Goal: Find contact information: Find contact information

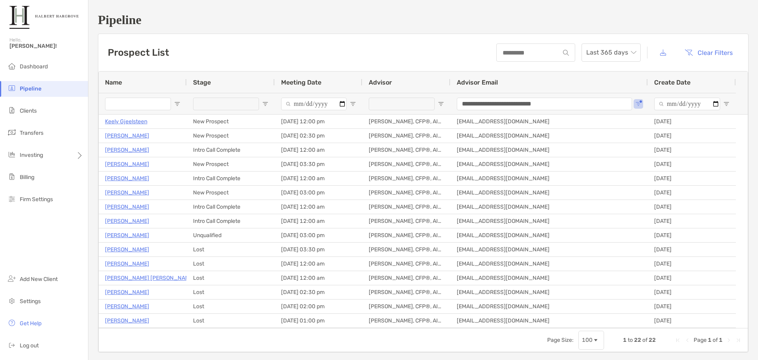
click at [261, 32] on div "**********" at bounding box center [423, 182] width 670 height 365
click at [248, 54] on div "Prospect List Last 365 days Clear Filters" at bounding box center [423, 52] width 650 height 37
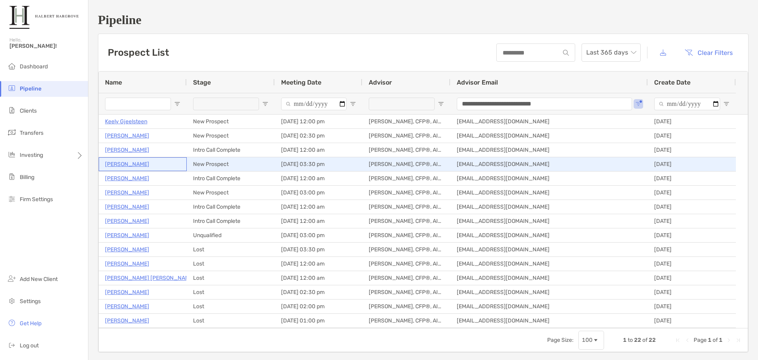
click at [132, 164] on p "[PERSON_NAME]" at bounding box center [127, 164] width 44 height 10
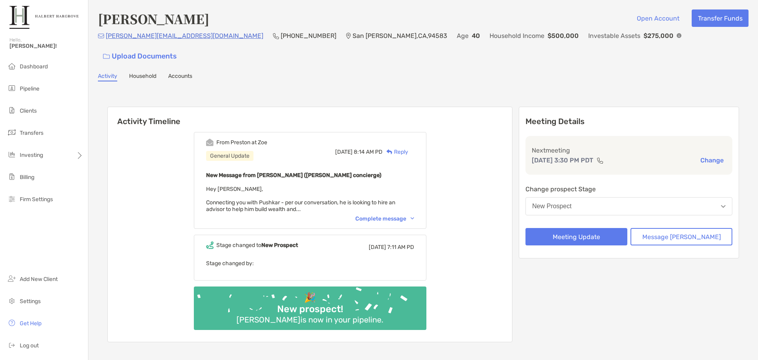
click at [392, 215] on div "Complete message" at bounding box center [384, 218] width 59 height 7
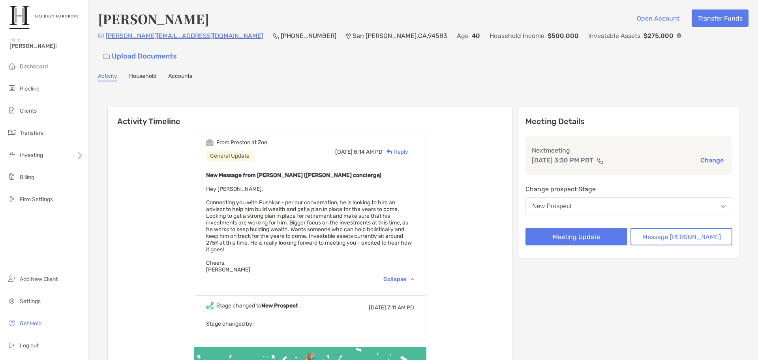
click at [221, 73] on div "Activity Household Accounts" at bounding box center [423, 77] width 651 height 9
drag, startPoint x: 201, startPoint y: 44, endPoint x: 103, endPoint y: 44, distance: 98.3
click at [103, 44] on div "[PERSON_NAME][EMAIL_ADDRESS][DOMAIN_NAME] (781) 333-[GEOGRAPHIC_DATA] Age [DEMO…" at bounding box center [423, 48] width 651 height 34
copy p "[PERSON_NAME][EMAIL_ADDRESS][DOMAIN_NAME]"
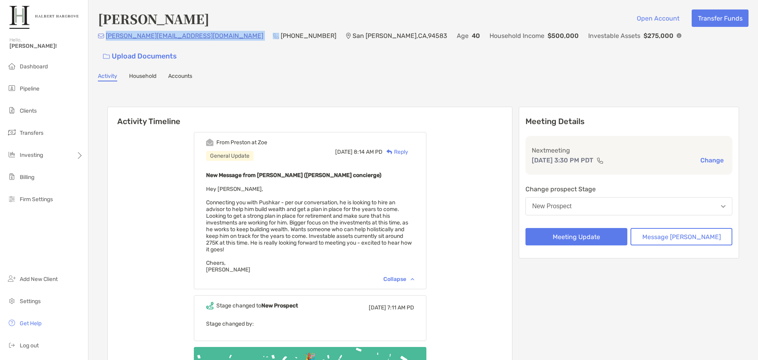
click at [527, 73] on div "Activity Household Accounts" at bounding box center [423, 77] width 651 height 9
